Goal: Task Accomplishment & Management: Manage account settings

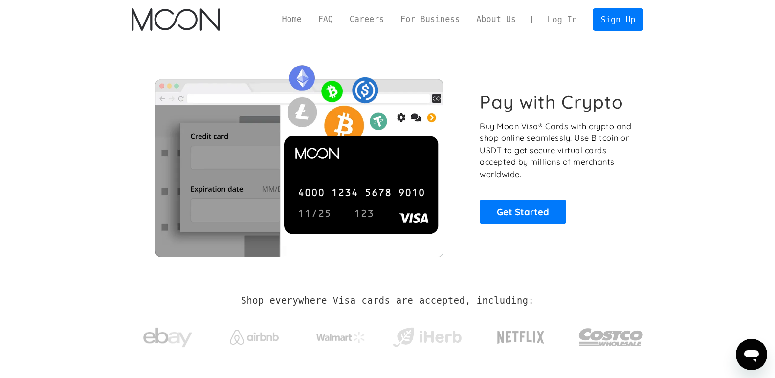
click at [565, 16] on link "Log In" at bounding box center [562, 20] width 46 height 22
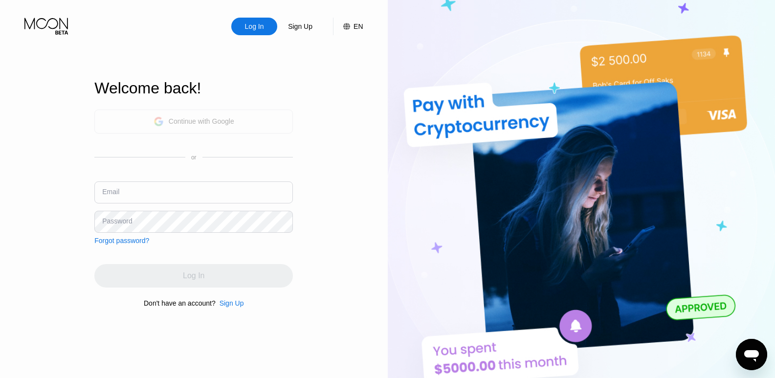
click at [200, 119] on div "Continue with Google" at bounding box center [202, 121] width 66 height 8
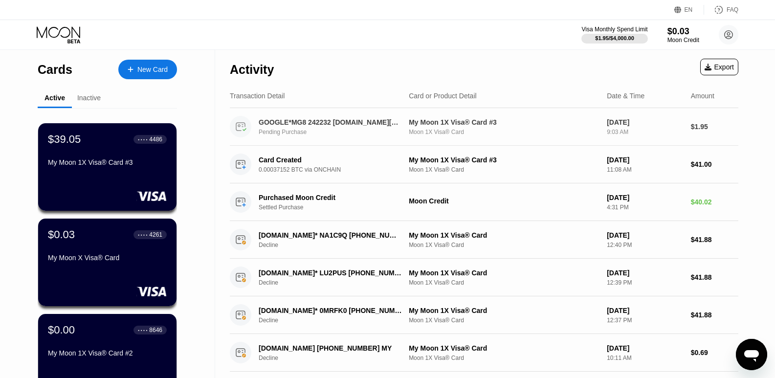
click at [452, 122] on div "My Moon 1X Visa® Card #3" at bounding box center [504, 122] width 190 height 8
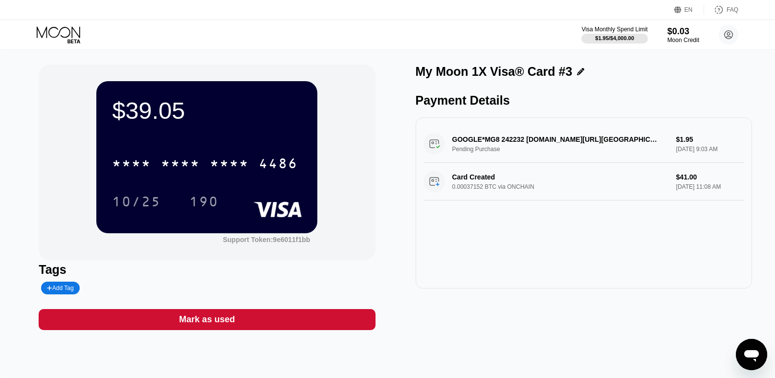
drag, startPoint x: 522, startPoint y: 143, endPoint x: 507, endPoint y: 143, distance: 14.7
click at [507, 143] on div "GOOGLE*MG8 242232 [DOMAIN_NAME][URL] Pending Purchase $1.95 [DATE] 9:03 AM" at bounding box center [583, 144] width 321 height 38
click at [470, 143] on div "GOOGLE*MG8 242232 [DOMAIN_NAME][URL] Pending Purchase $1.95 [DATE] 9:03 AM" at bounding box center [583, 144] width 321 height 38
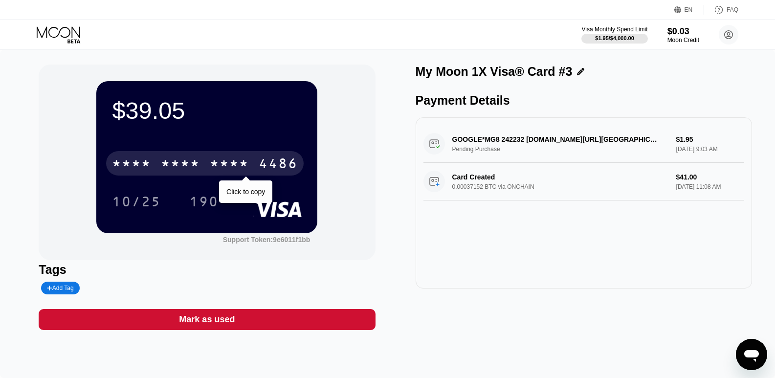
click at [219, 170] on div "* * * *" at bounding box center [229, 165] width 39 height 16
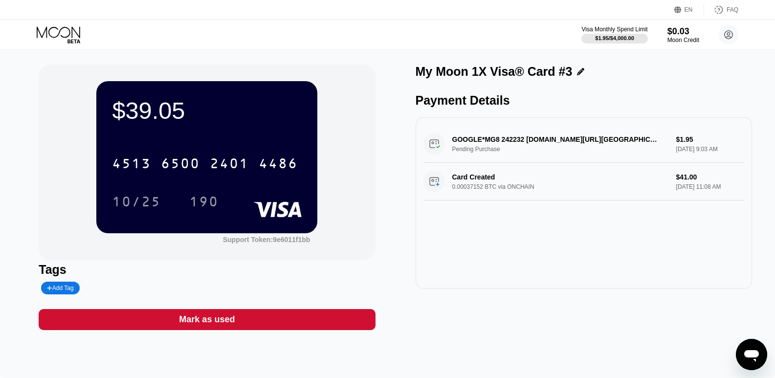
drag, startPoint x: 384, startPoint y: 189, endPoint x: 230, endPoint y: 145, distance: 160.3
click at [230, 145] on div "$39.05 4513 6500 2401 4486 10/25 190" at bounding box center [206, 157] width 221 height 152
click at [225, 130] on div "$39.05 4513 6500 2401 4486 10/25 190" at bounding box center [206, 157] width 221 height 152
click at [161, 109] on div "$39.05" at bounding box center [207, 110] width 190 height 27
click at [162, 109] on div "$39.05" at bounding box center [207, 110] width 190 height 27
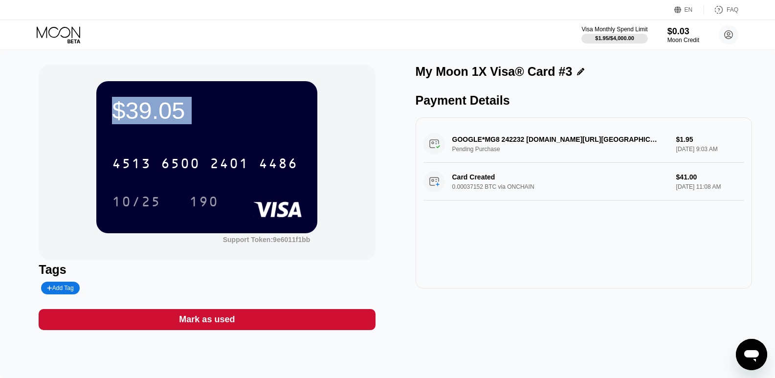
drag, startPoint x: 162, startPoint y: 109, endPoint x: 213, endPoint y: 255, distance: 154.6
click at [213, 255] on div "$39.05 4513 6500 2401 4486 10/25 190 Support Token: 9e6011f1bb" at bounding box center [207, 163] width 336 height 196
click at [213, 177] on div "[CREDIT_CARD_NUMBER]" at bounding box center [207, 160] width 190 height 33
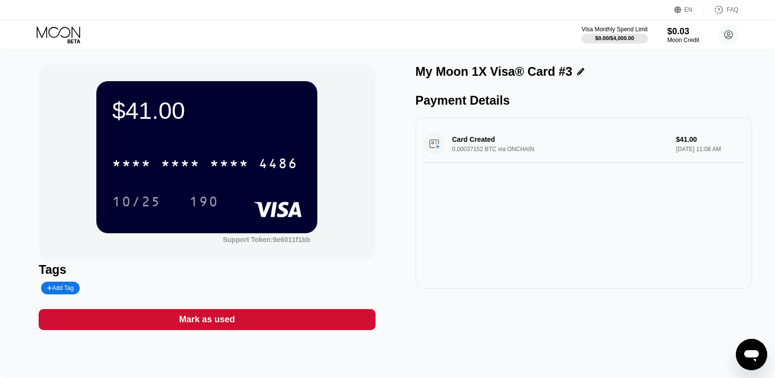
click at [157, 105] on div "$41.00" at bounding box center [207, 110] width 190 height 27
